Goal: Task Accomplishment & Management: Manage account settings

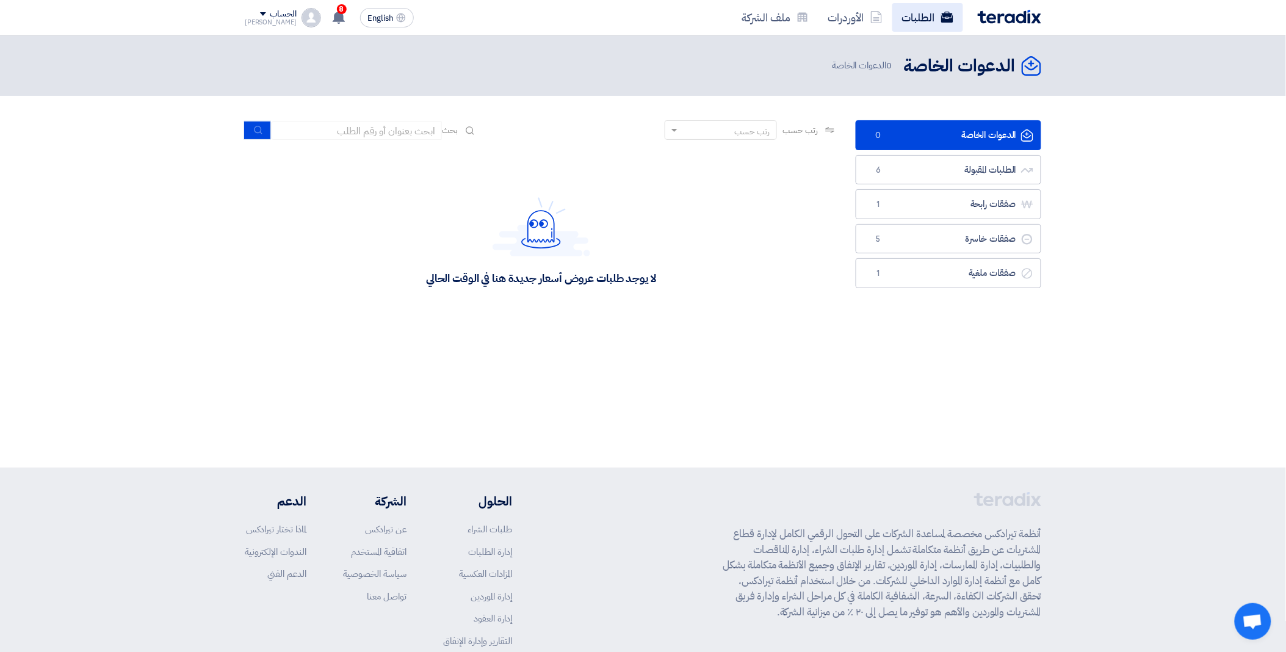
click at [930, 13] on link "الطلبات" at bounding box center [927, 17] width 71 height 29
click at [936, 15] on link "الطلبات" at bounding box center [927, 17] width 71 height 29
click at [936, 10] on link "الطلبات" at bounding box center [927, 17] width 71 height 29
click at [949, 172] on link "الطلبات المقبولة الطلبات المقبولة 6" at bounding box center [949, 170] width 186 height 30
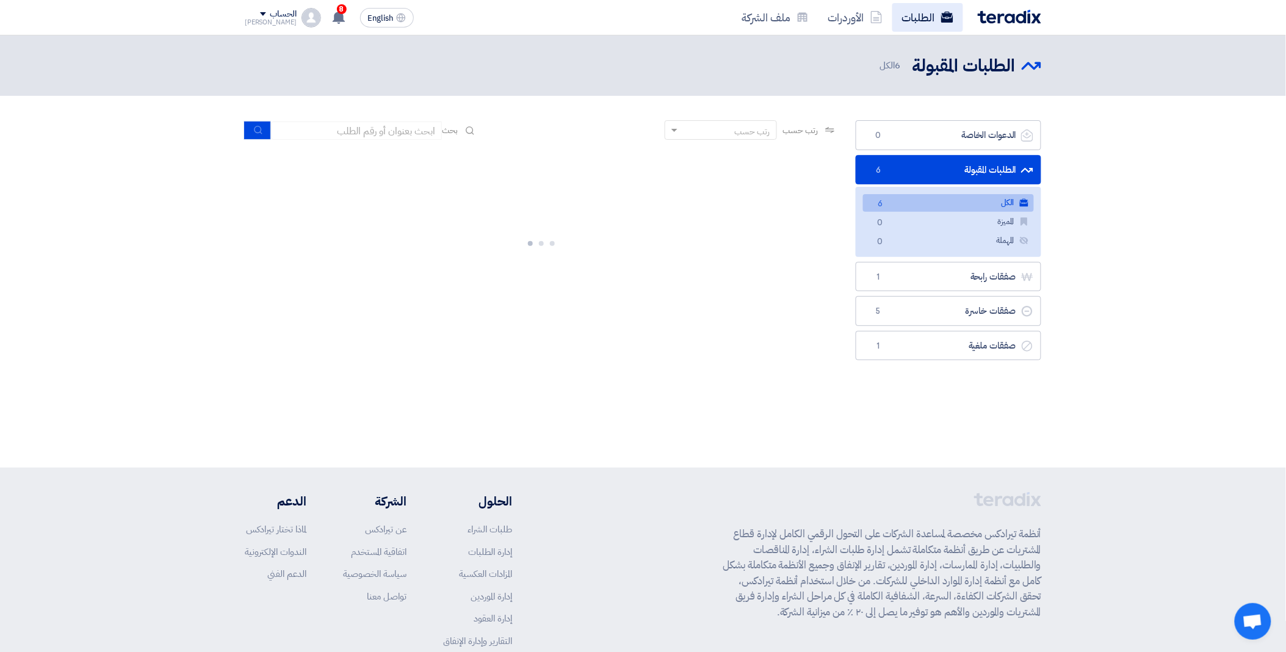
click at [935, 16] on link "الطلبات" at bounding box center [927, 17] width 71 height 29
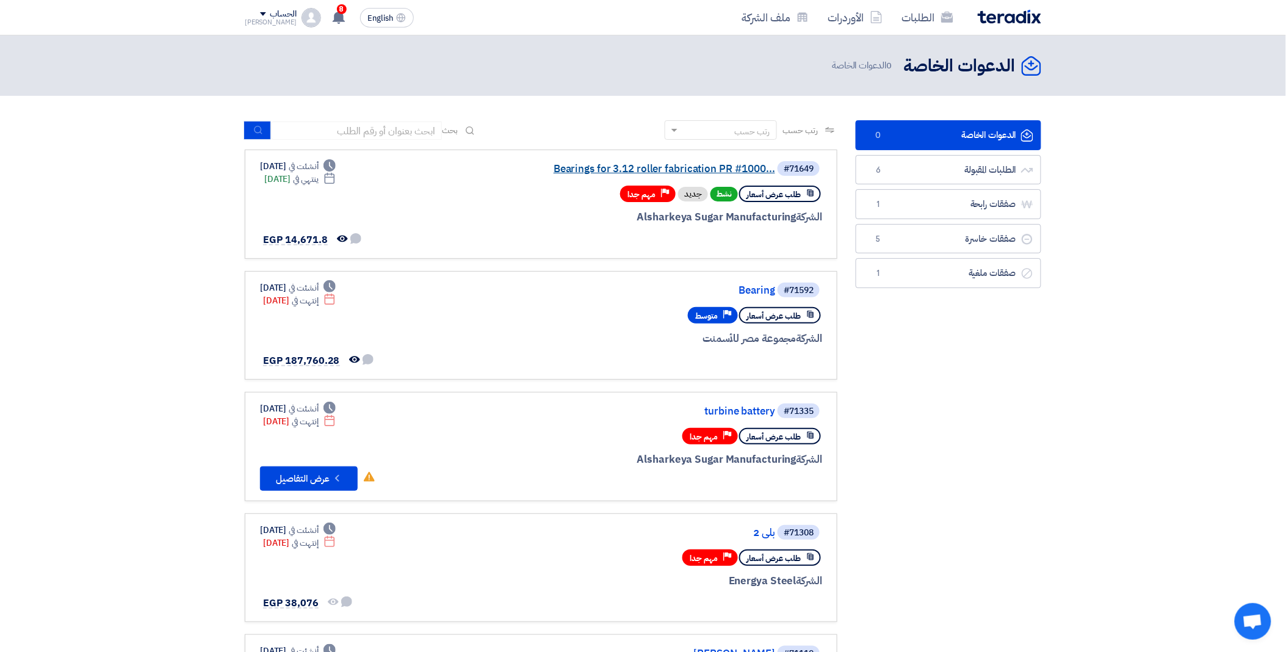
click at [623, 167] on link "Bearings for 3.12 roller fabrication PR #1000..." at bounding box center [653, 169] width 244 height 11
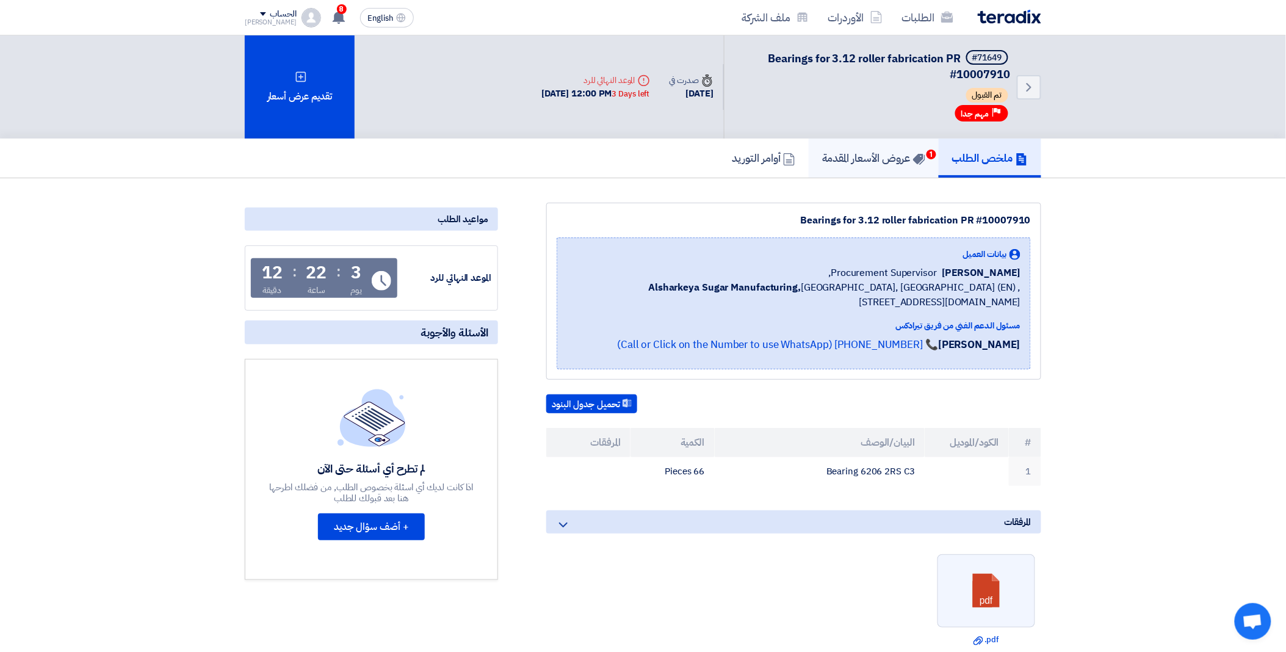
click at [902, 160] on h5 "عروض الأسعار المقدمة 1" at bounding box center [873, 158] width 103 height 14
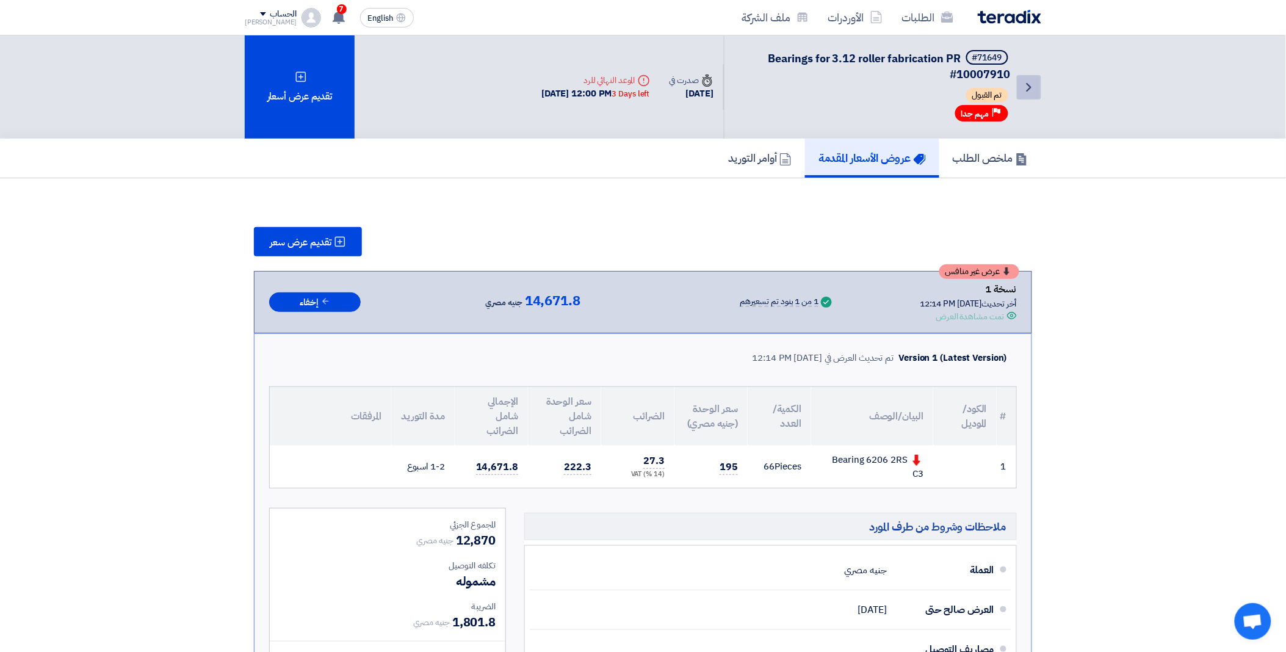
click at [1030, 88] on icon "Back" at bounding box center [1029, 87] width 15 height 15
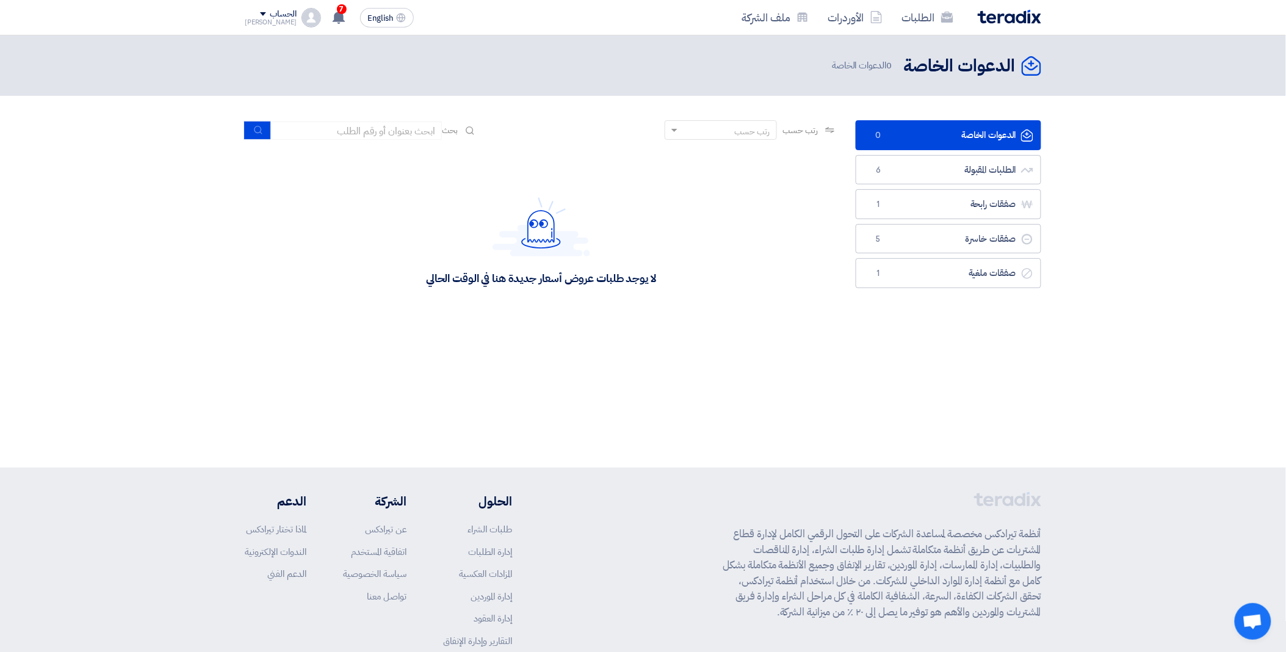
click at [358, 394] on div "الدعوات الخاصة الدعوات الخاصة 0 الدعوات الخاصة" at bounding box center [643, 251] width 1286 height 432
